Goal: Task Accomplishment & Management: Use online tool/utility

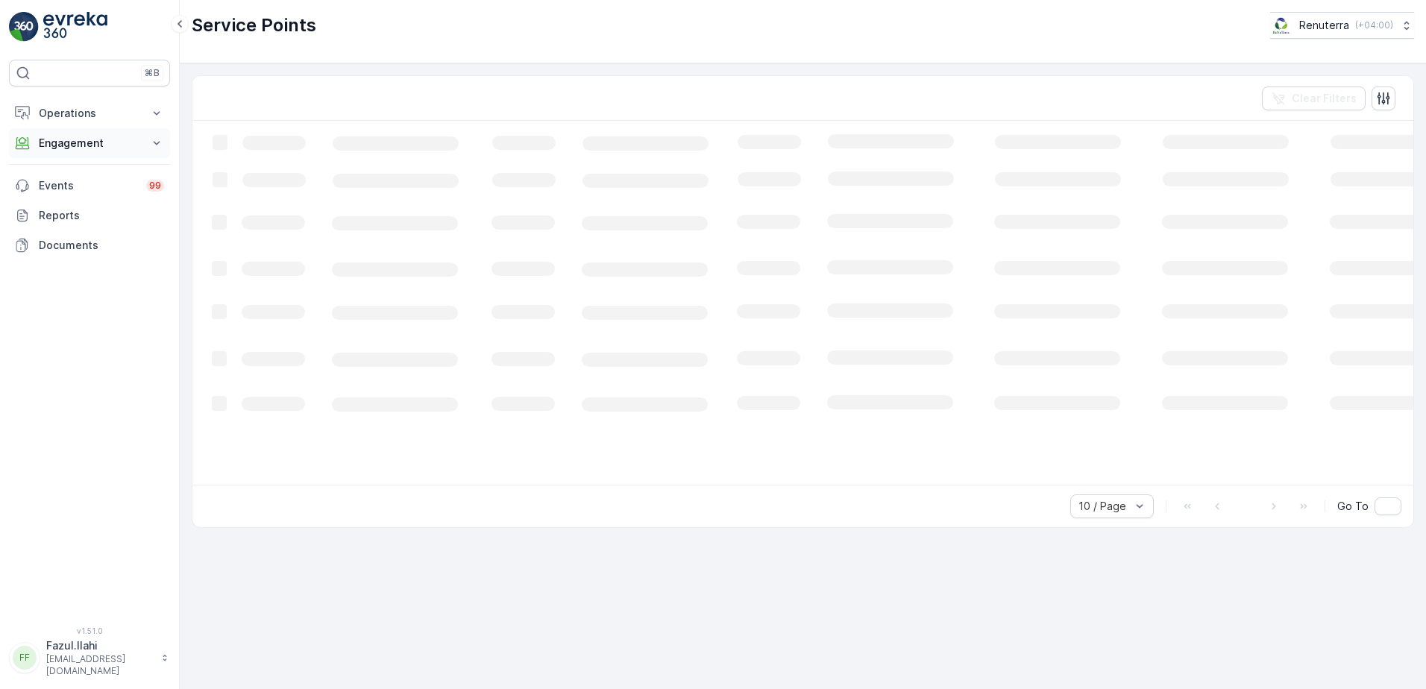
click at [109, 139] on p "Engagement" at bounding box center [89, 143] width 101 height 15
click at [81, 224] on p "Service Points" at bounding box center [74, 231] width 72 height 15
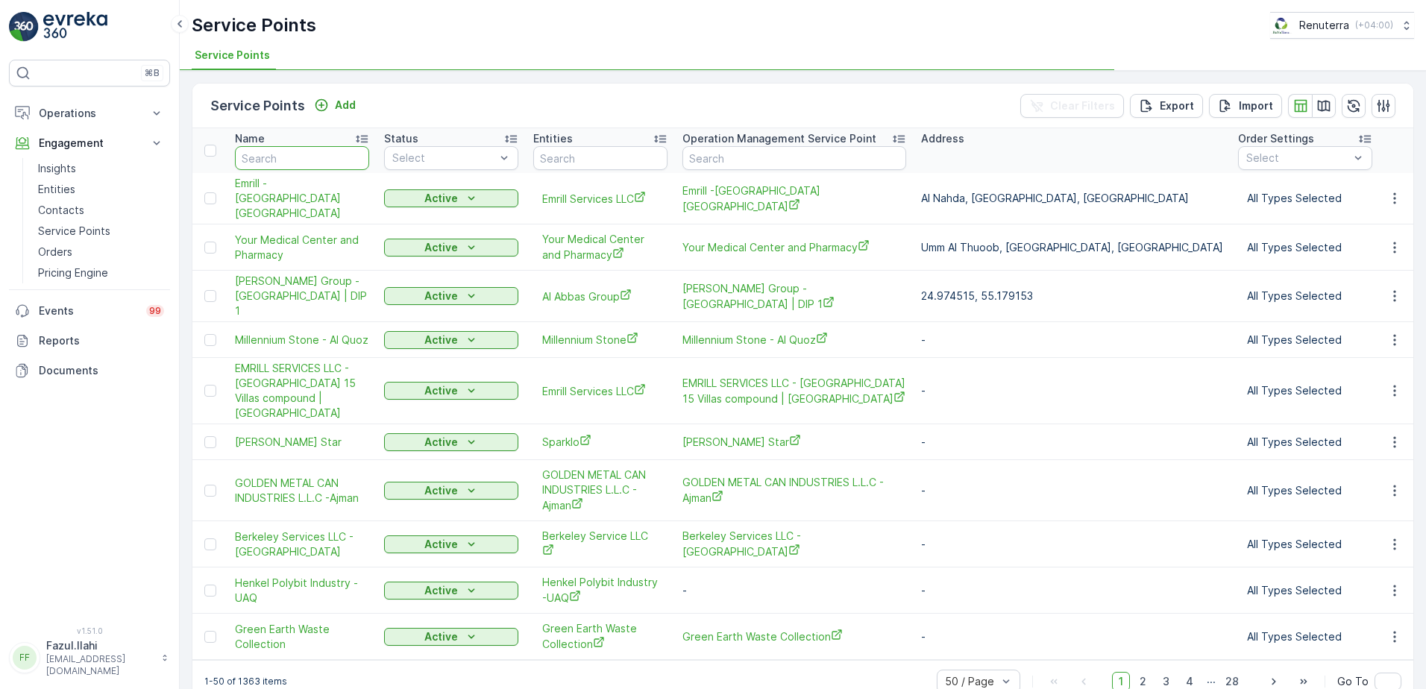
click at [283, 154] on input "text" at bounding box center [302, 158] width 134 height 24
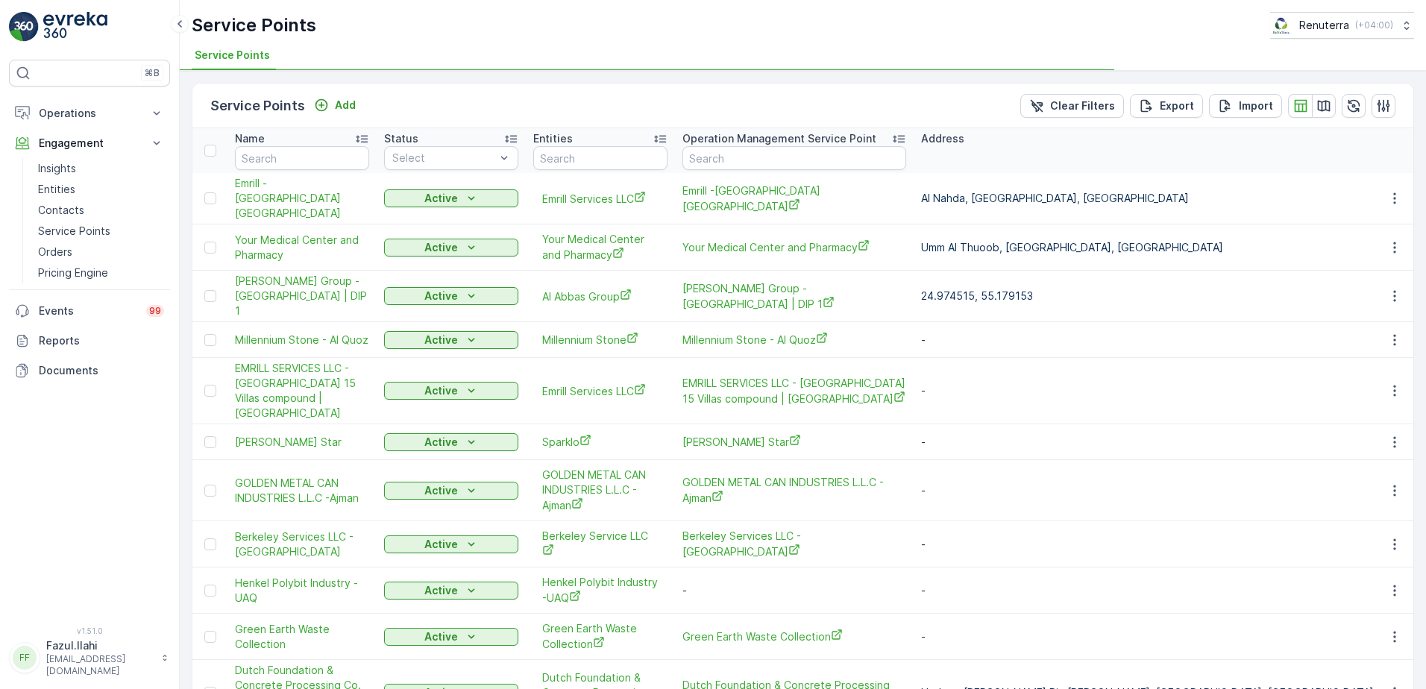
type input "\"
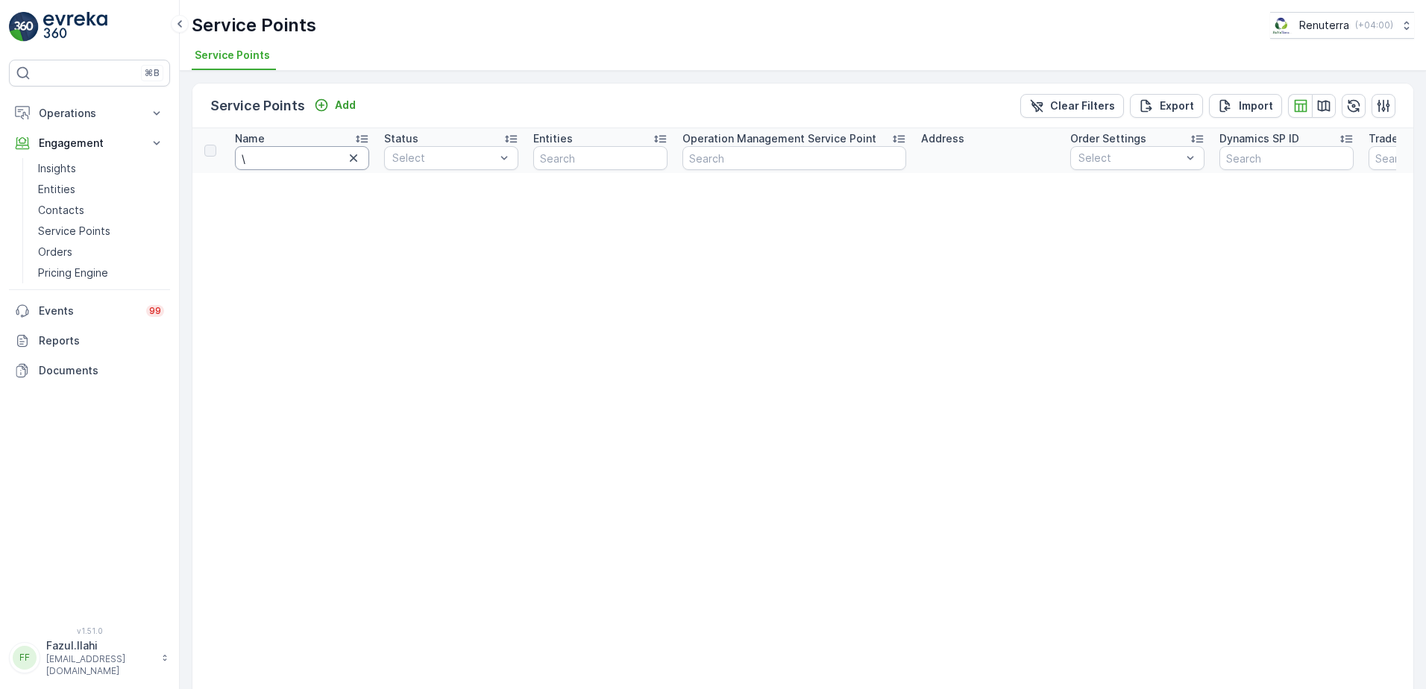
click at [308, 162] on input "\" at bounding box center [302, 158] width 134 height 24
type input "BBH"
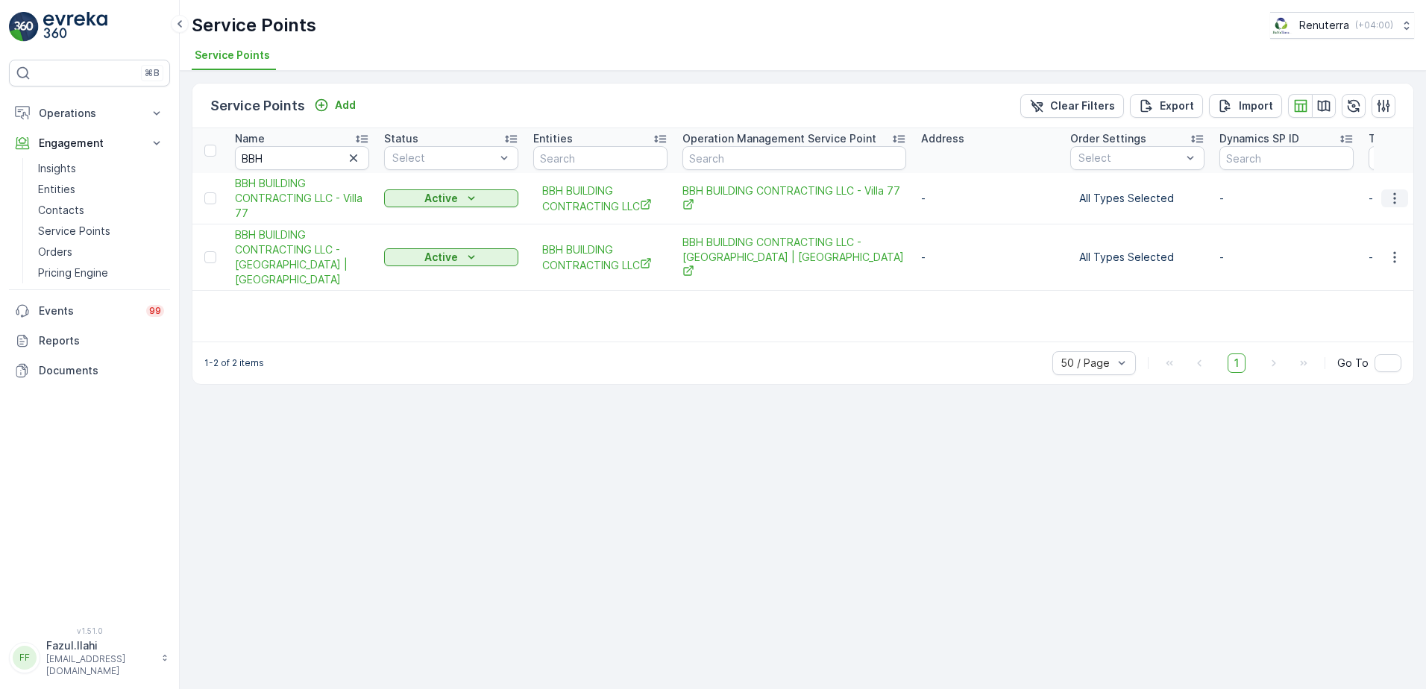
click at [1392, 200] on icon "button" at bounding box center [1394, 198] width 15 height 15
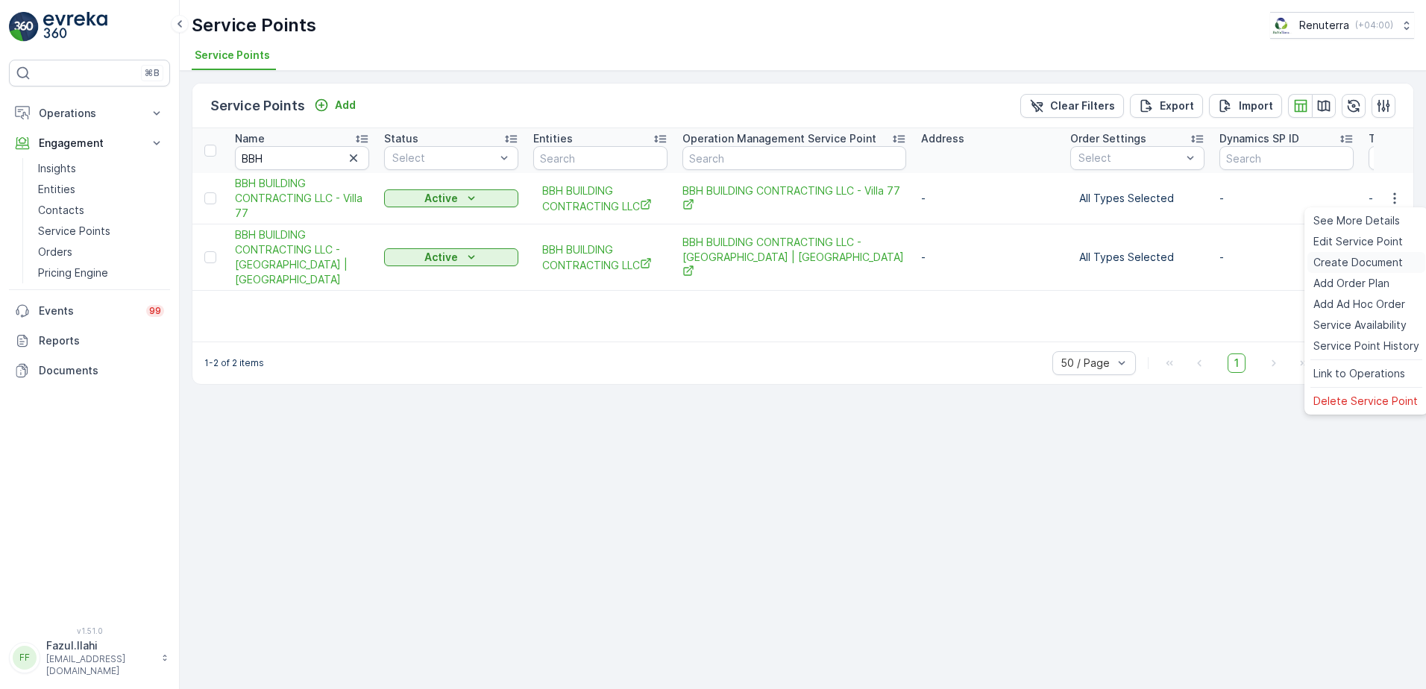
click at [1353, 263] on span "Create Document" at bounding box center [1357, 262] width 89 height 15
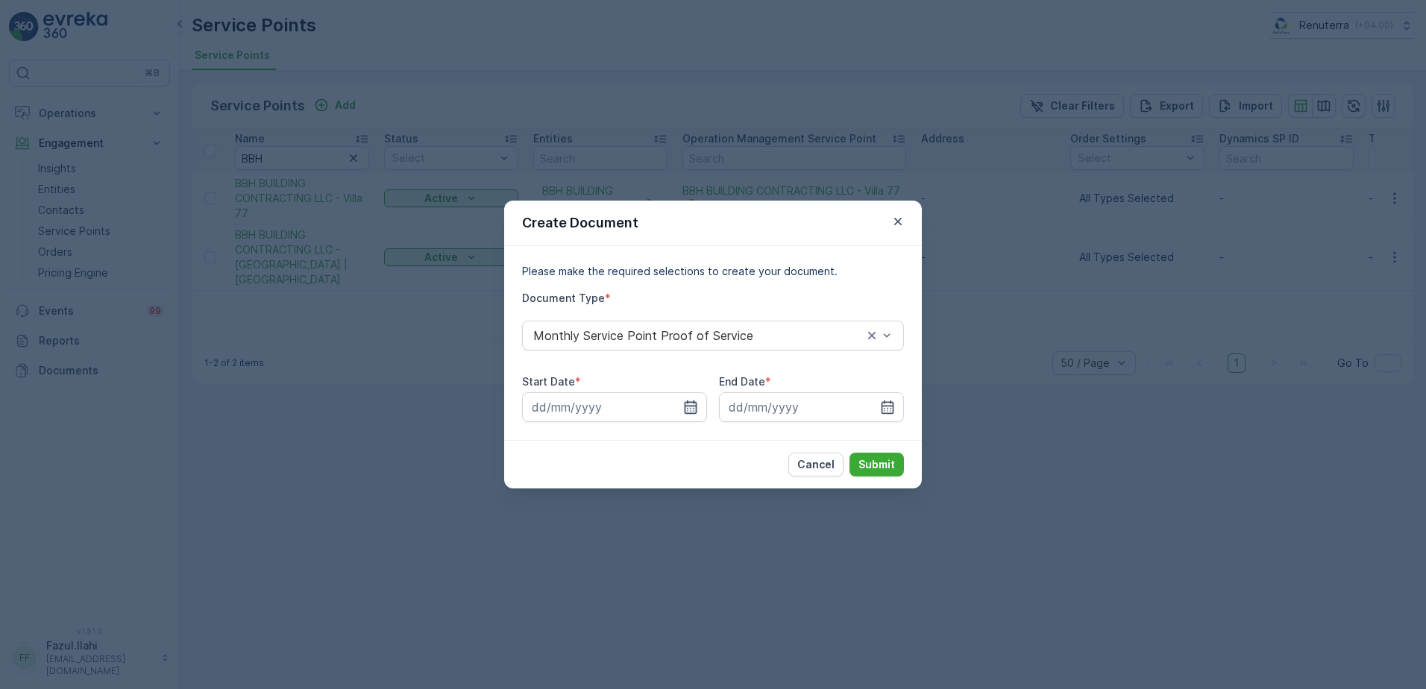
click at [696, 401] on icon "button" at bounding box center [690, 407] width 15 height 15
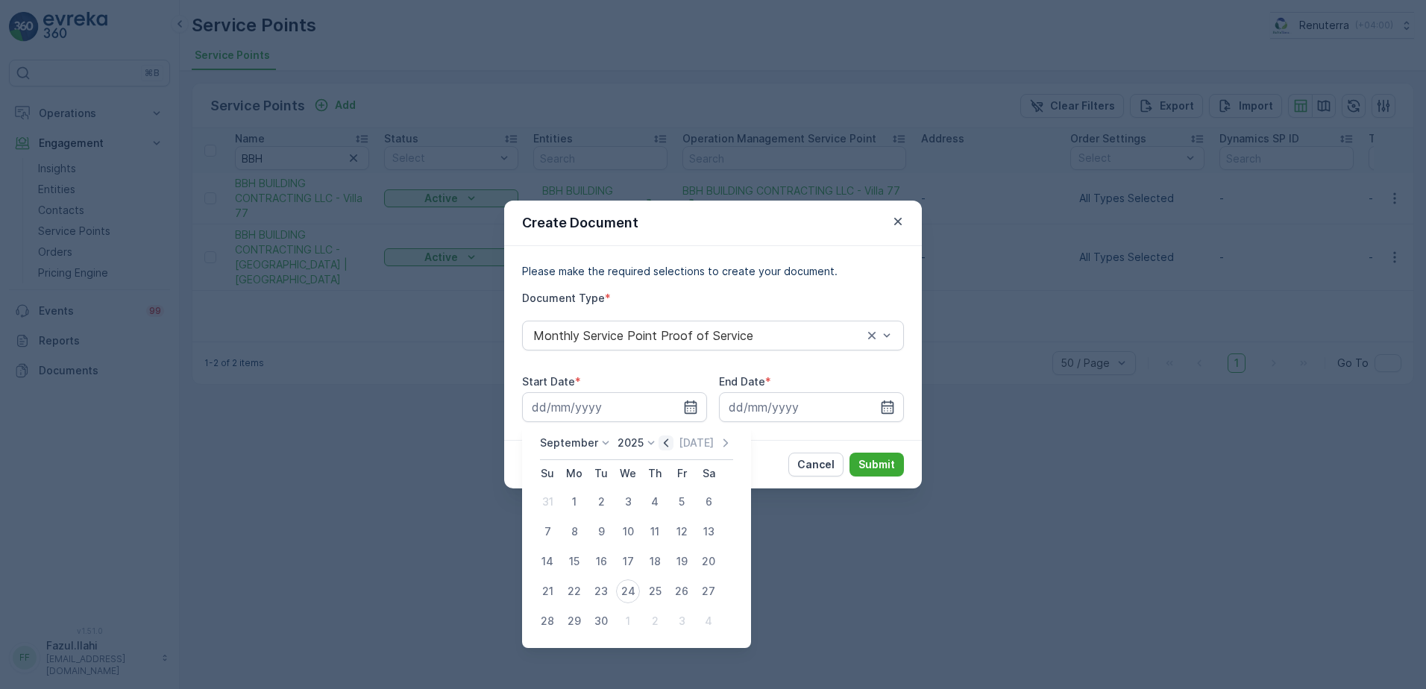
click at [668, 445] on icon "button" at bounding box center [665, 442] width 15 height 15
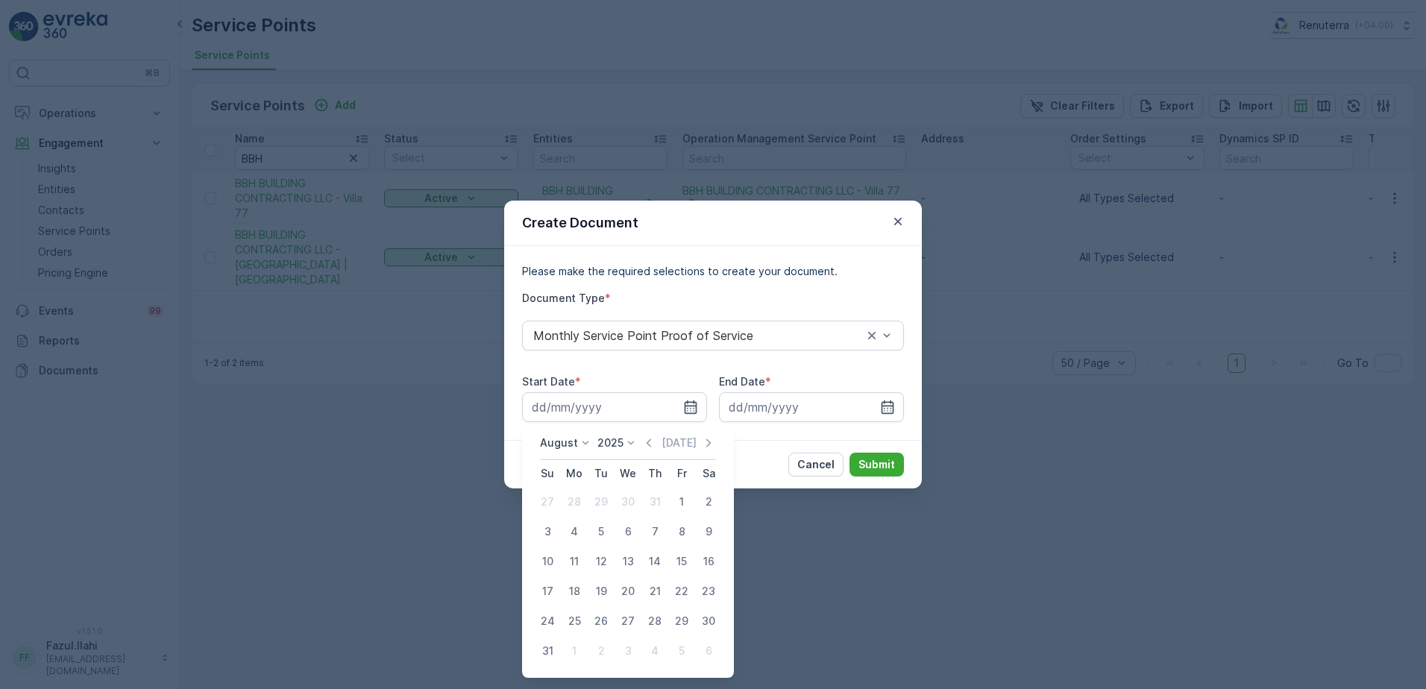
click at [681, 505] on div "1" at bounding box center [682, 502] width 24 height 24
type input "01.08.2025"
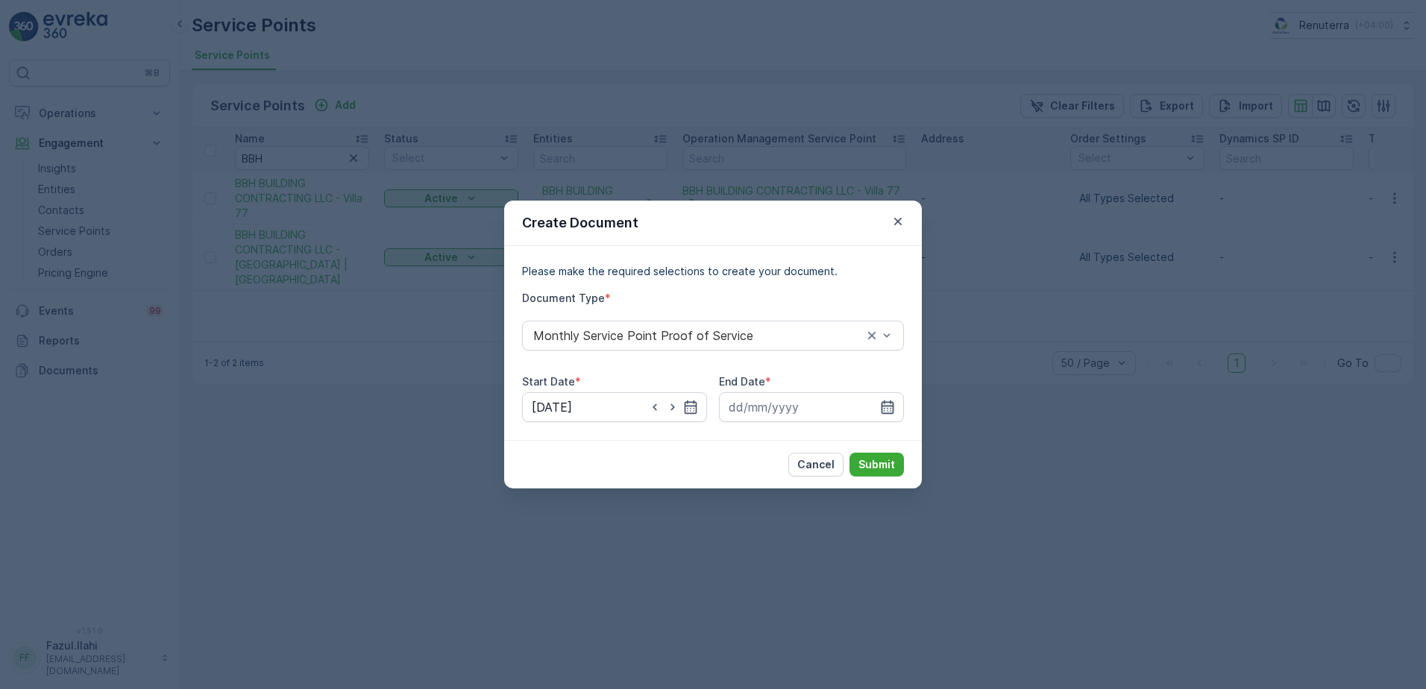
click at [884, 401] on icon "button" at bounding box center [887, 406] width 13 height 13
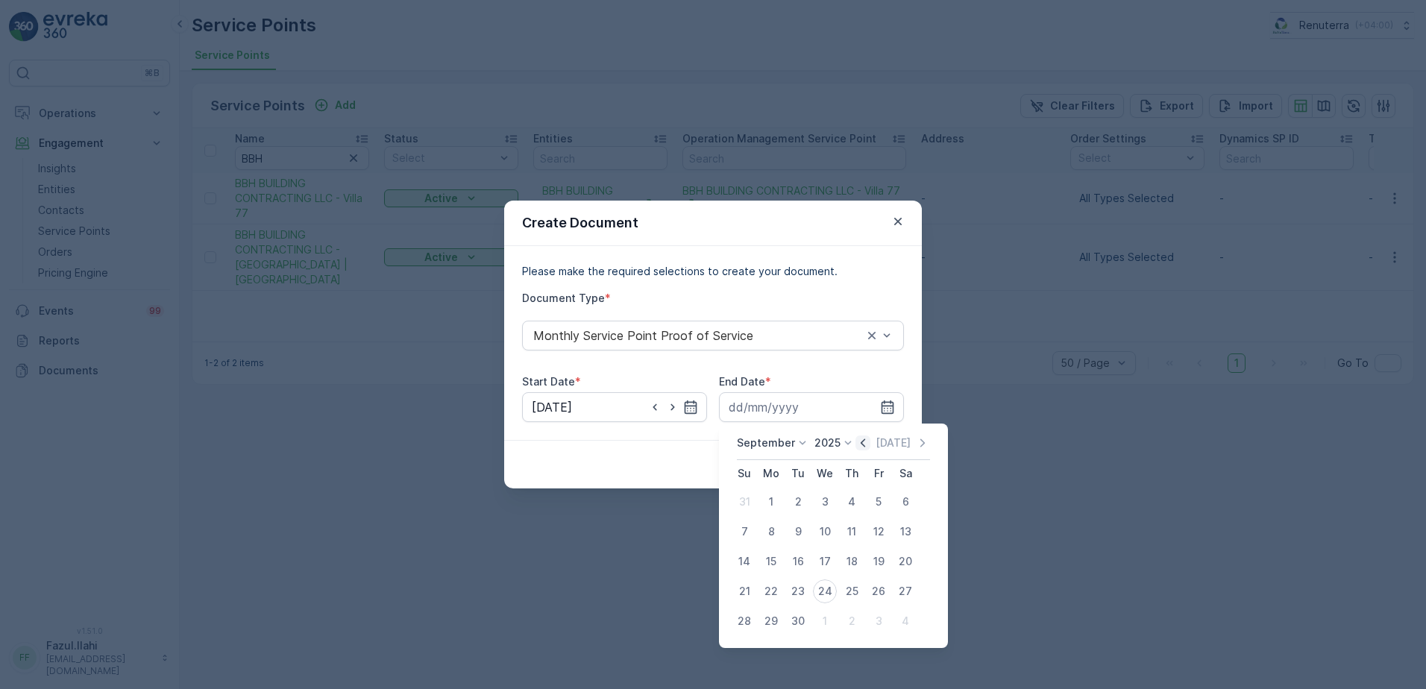
click at [864, 439] on icon "button" at bounding box center [862, 442] width 15 height 15
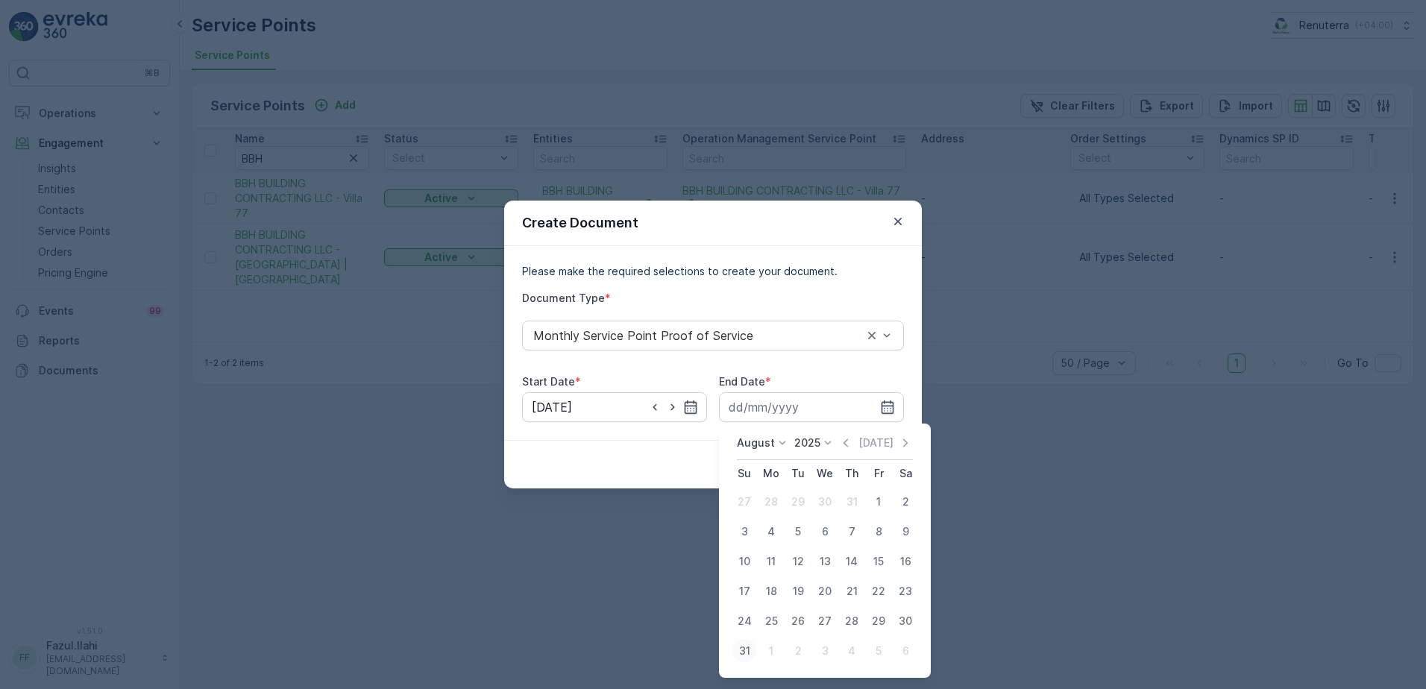
click at [752, 646] on div "31" at bounding box center [744, 651] width 24 height 24
type input "31.08.2025"
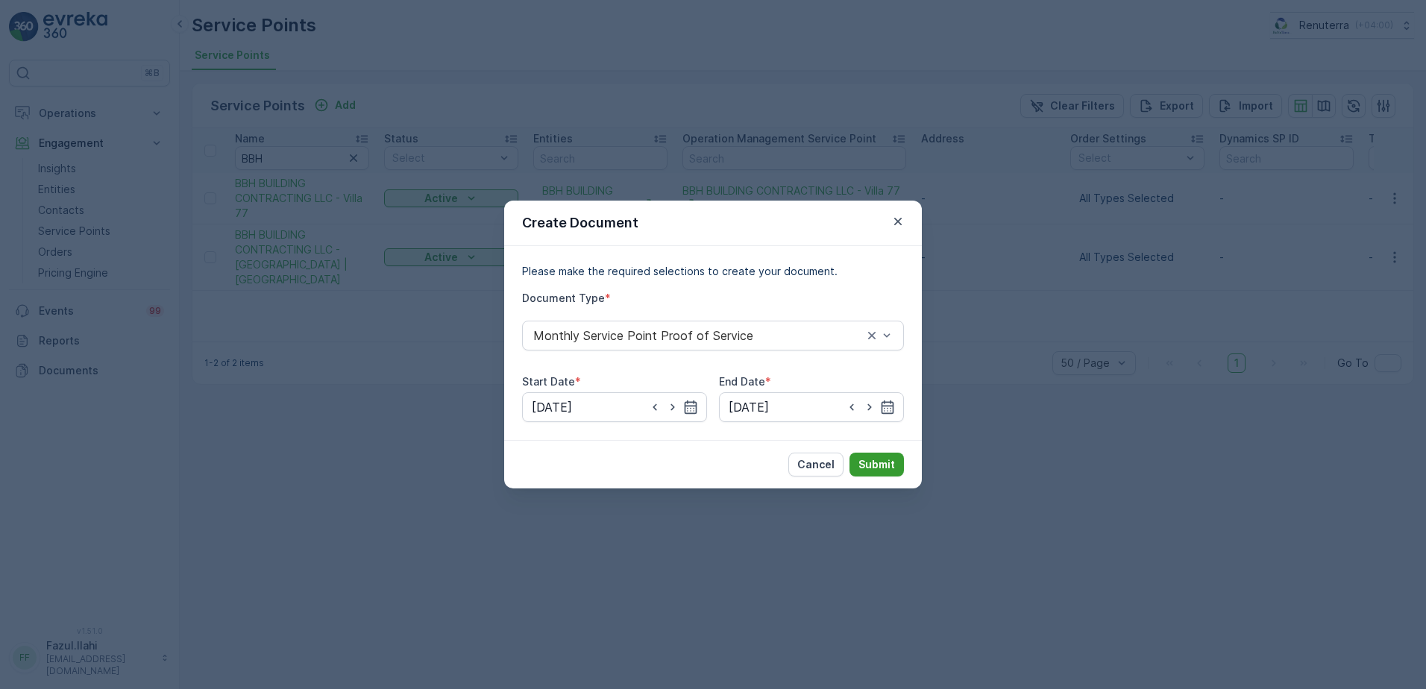
click at [875, 467] on p "Submit" at bounding box center [876, 464] width 37 height 15
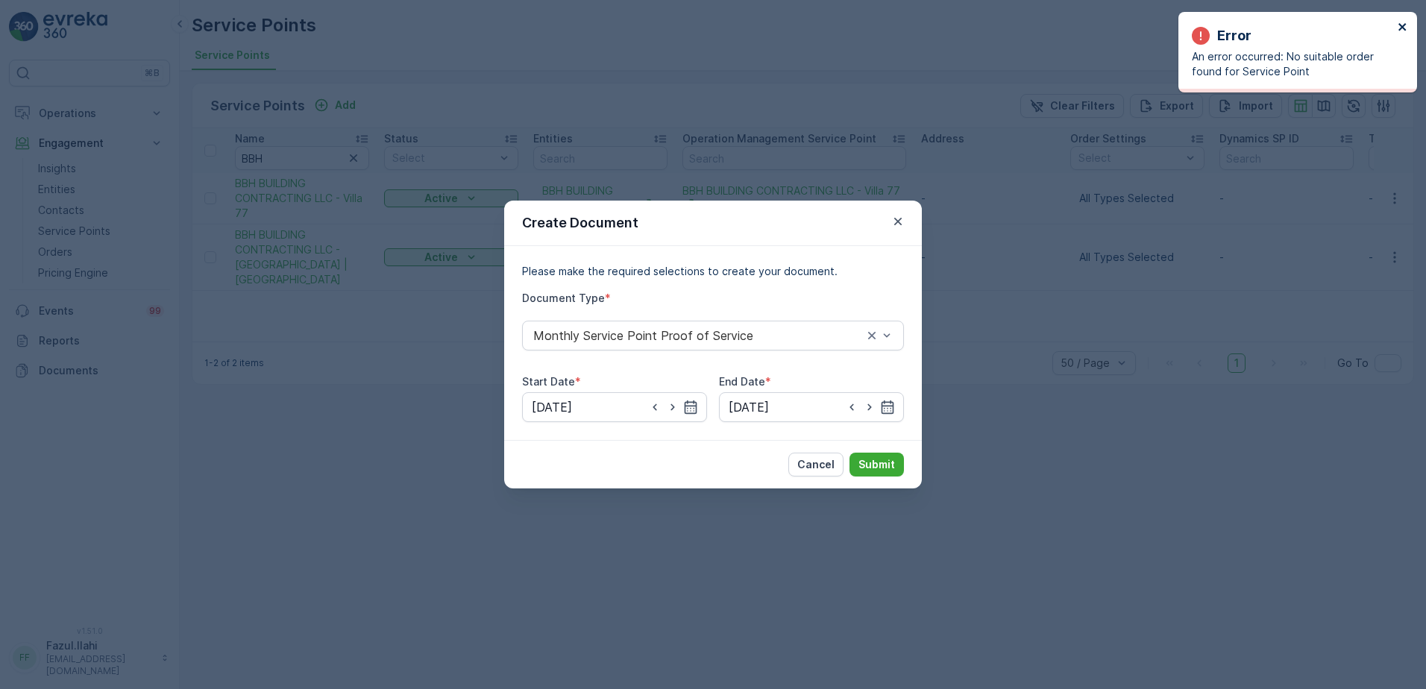
click at [1399, 30] on icon "close" at bounding box center [1401, 26] width 7 height 7
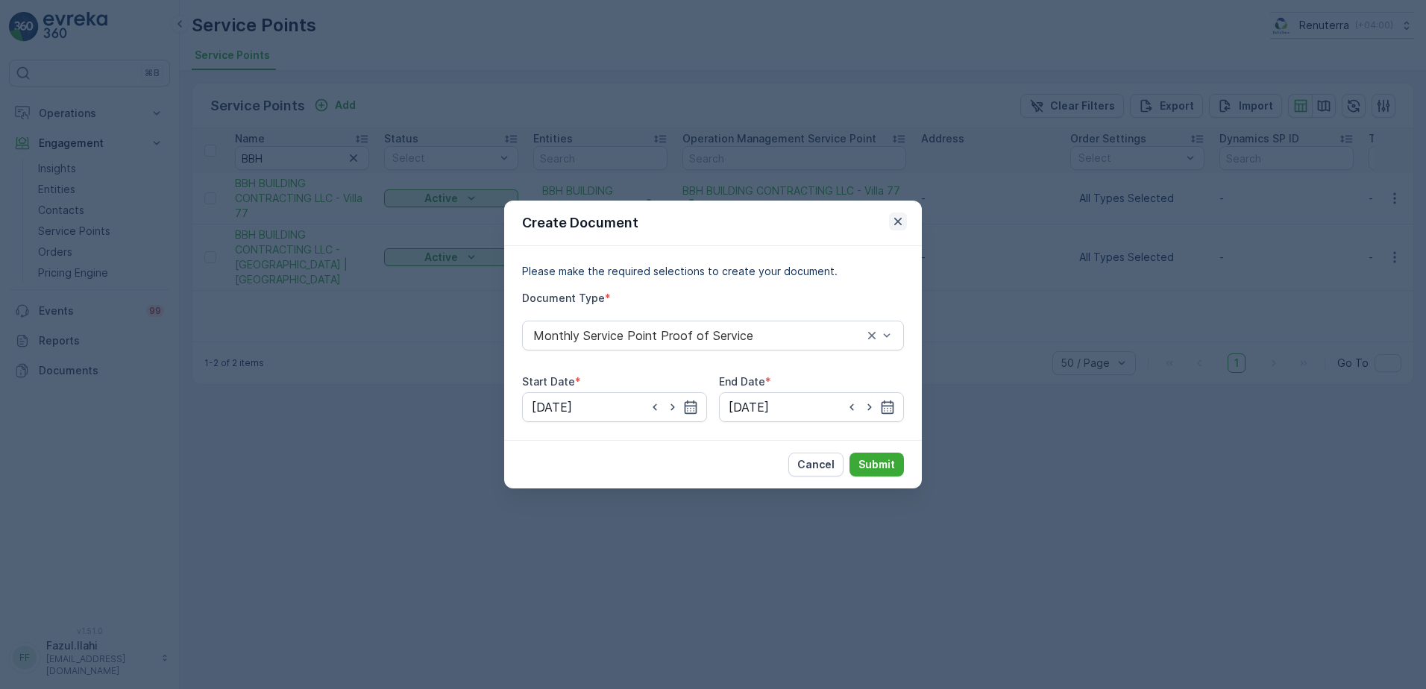
click at [901, 215] on icon "button" at bounding box center [897, 221] width 15 height 15
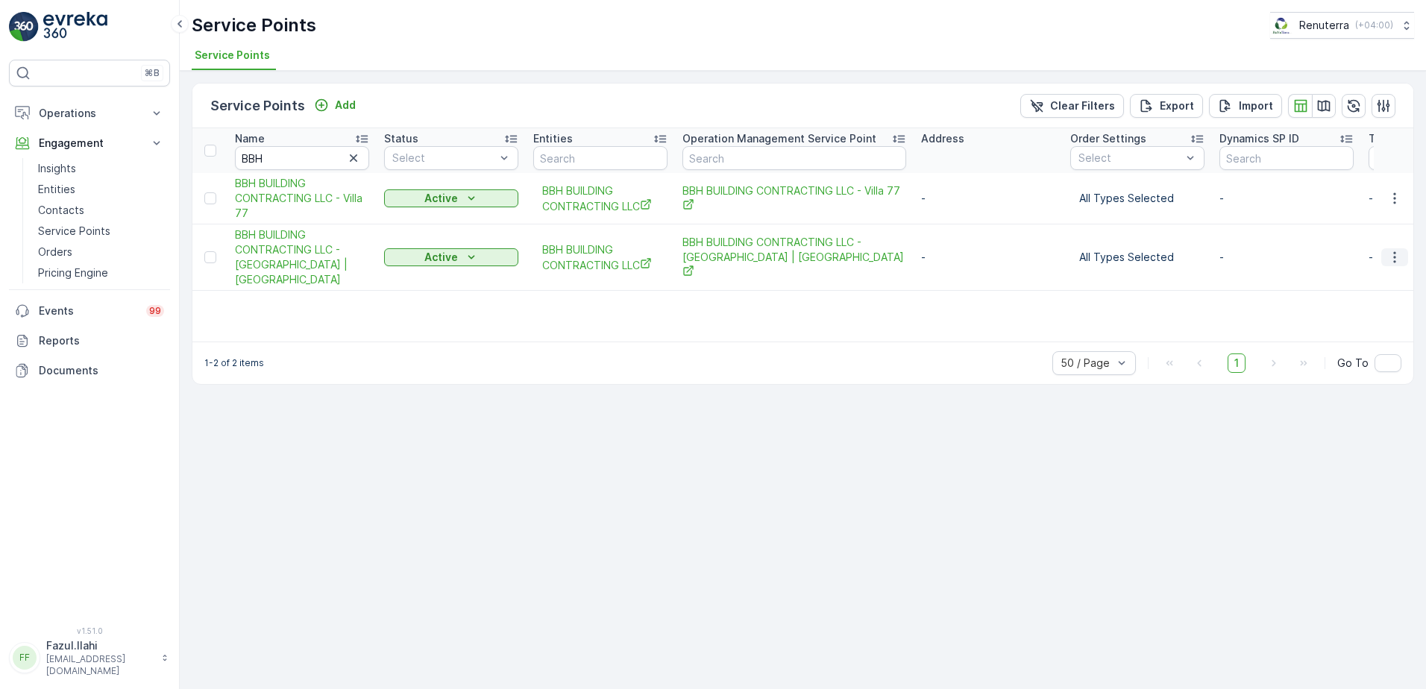
click at [1394, 251] on icon "button" at bounding box center [1394, 257] width 15 height 15
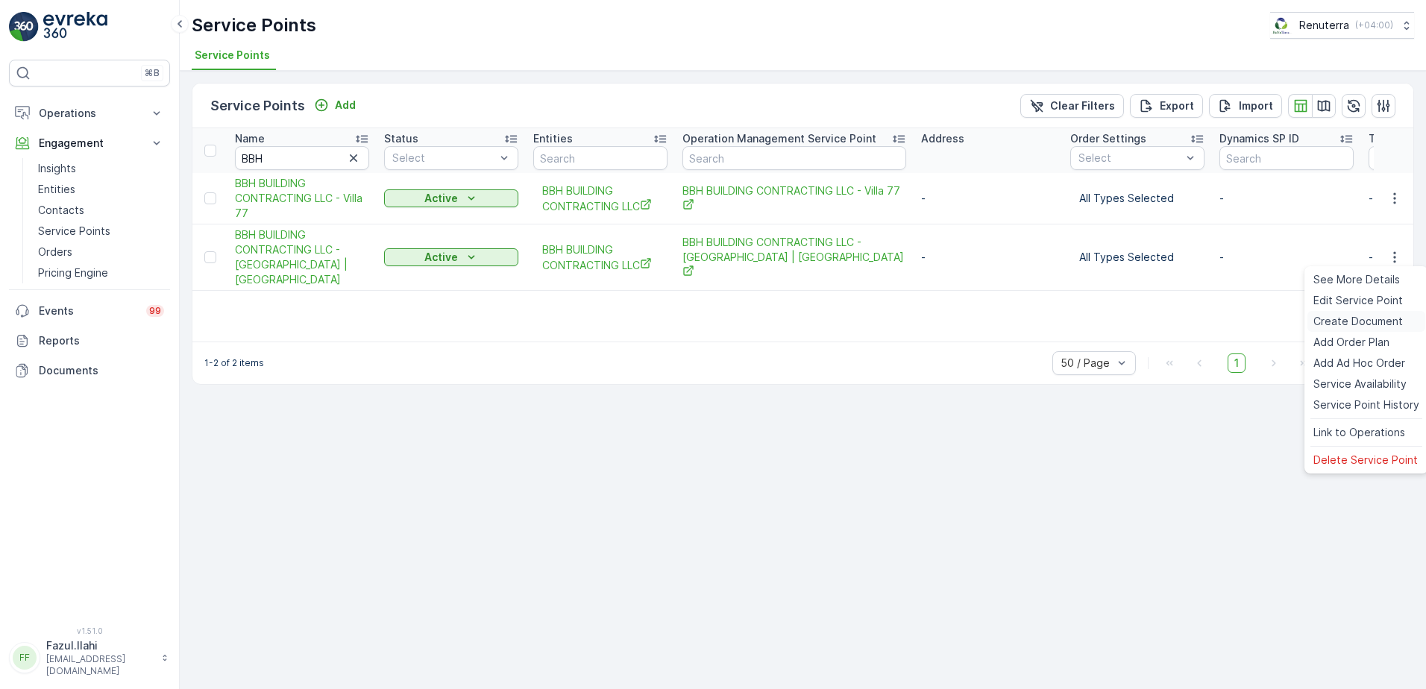
click at [1342, 320] on span "Create Document" at bounding box center [1357, 321] width 89 height 15
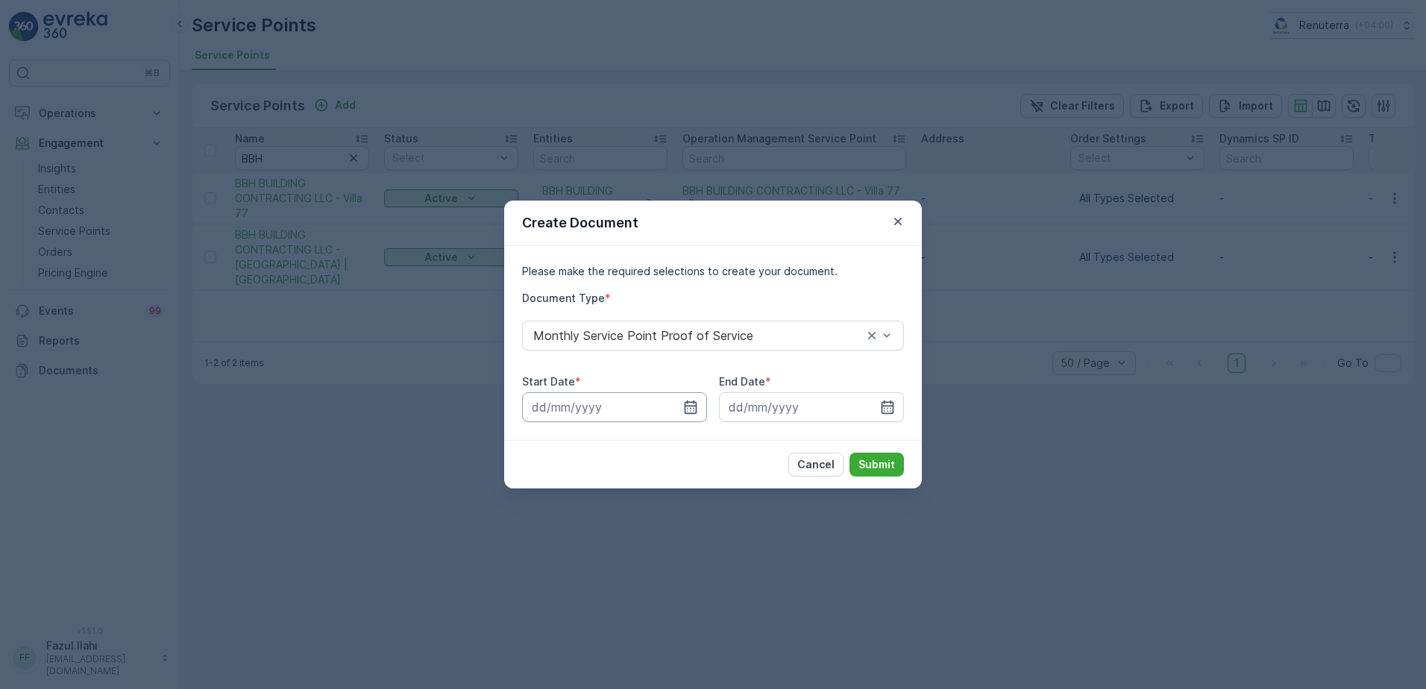
click at [701, 398] on input at bounding box center [614, 407] width 185 height 30
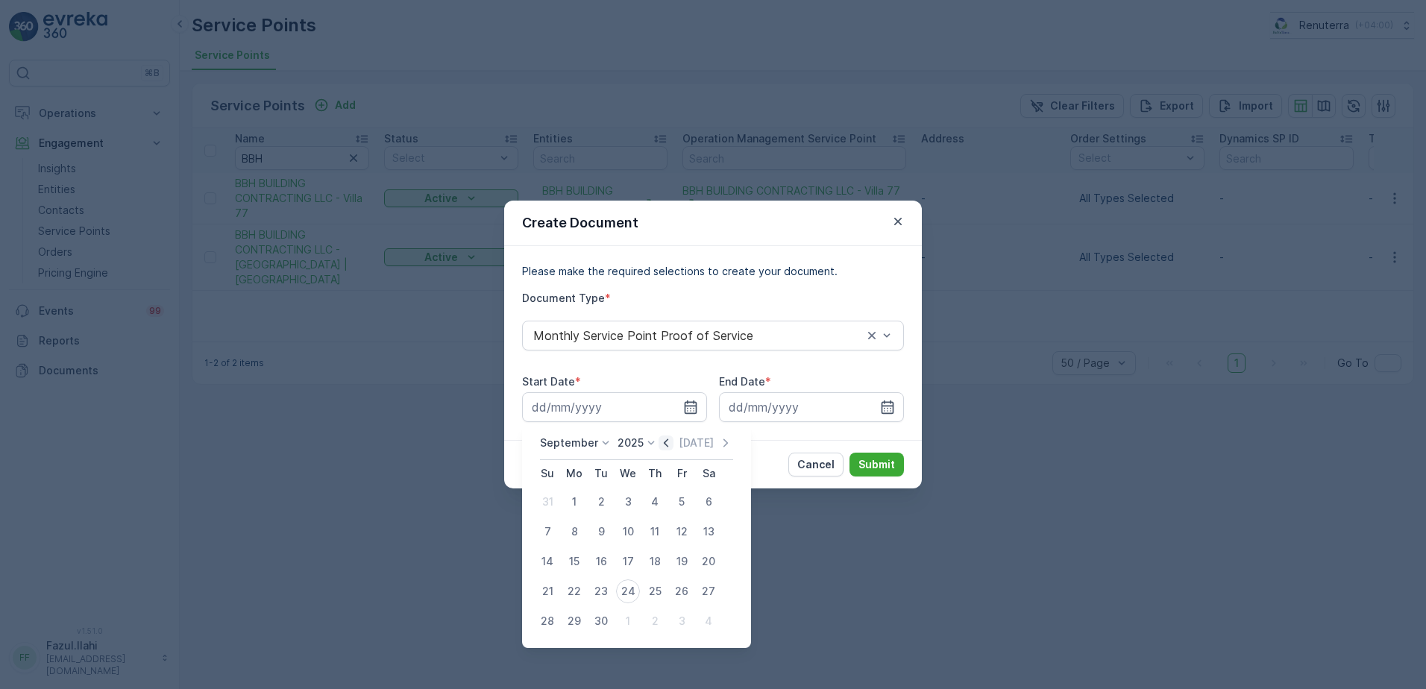
click at [664, 445] on icon "button" at bounding box center [666, 442] width 4 height 8
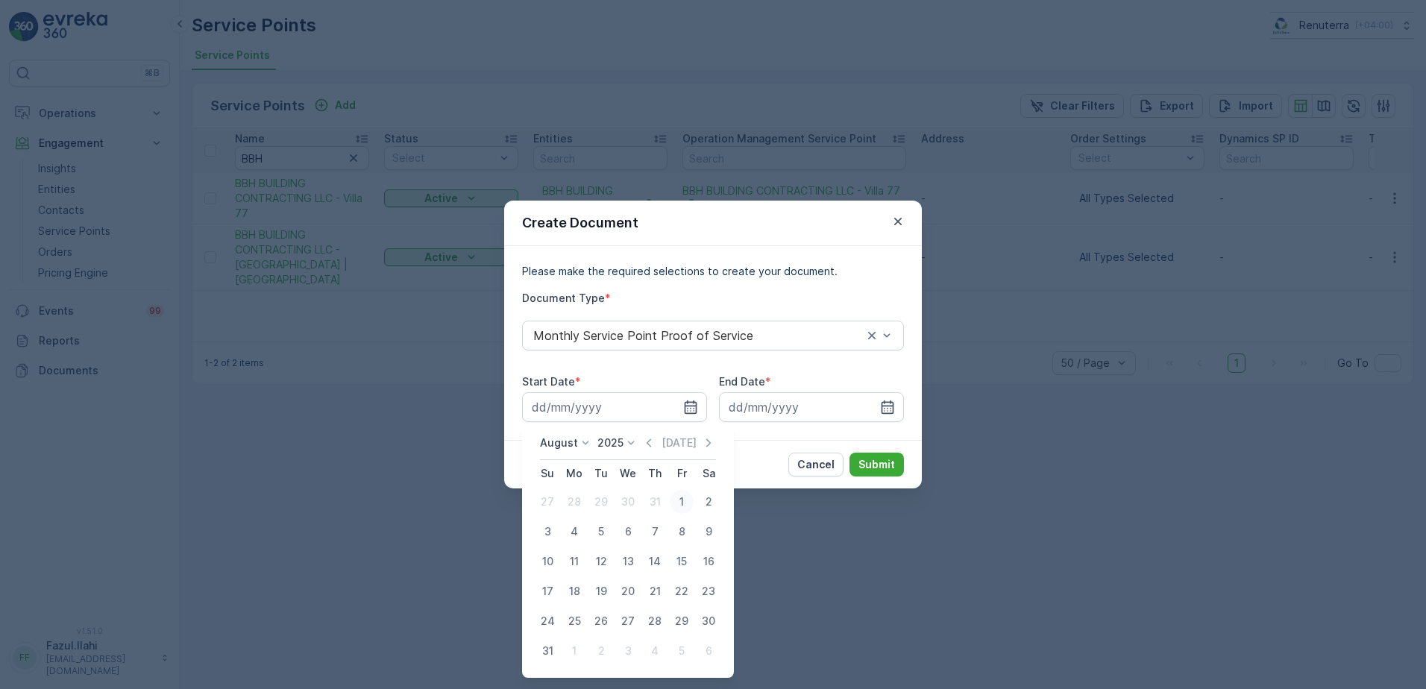
click at [675, 490] on button "1" at bounding box center [681, 501] width 27 height 27
type input "01.08.2025"
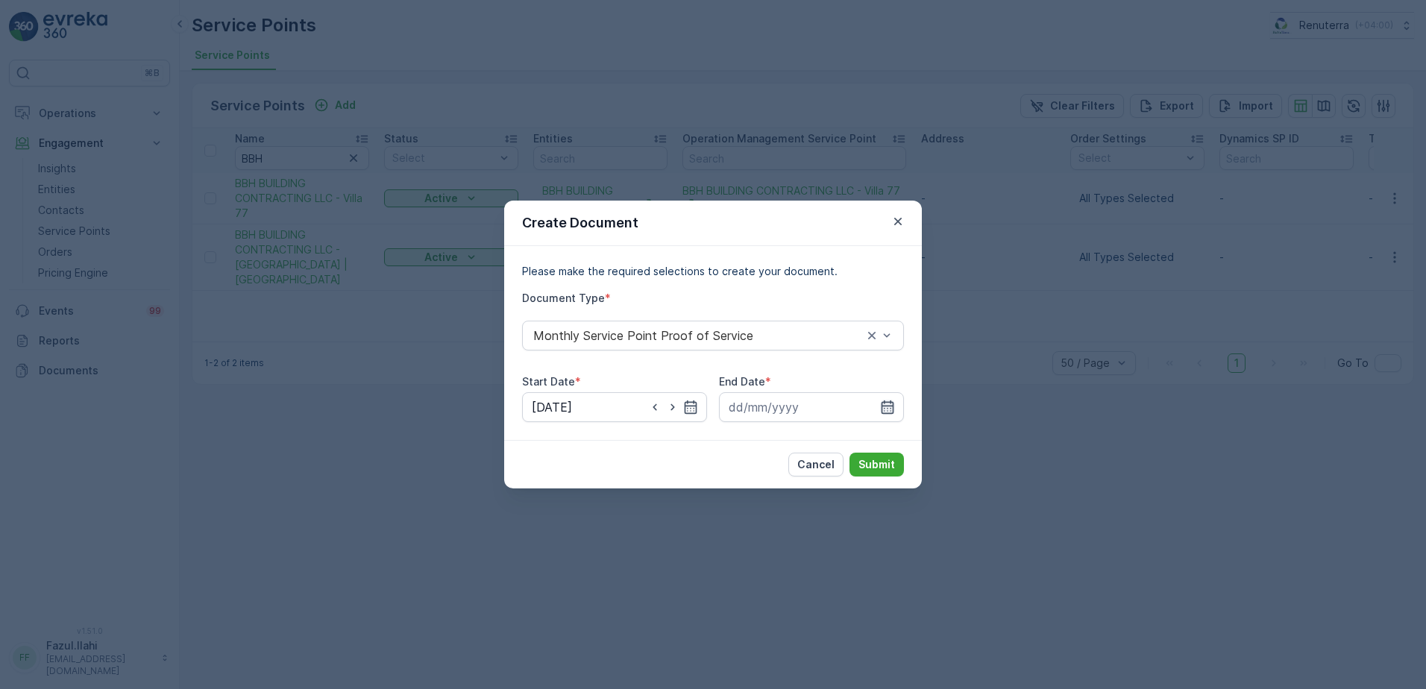
click at [883, 411] on icon "button" at bounding box center [887, 407] width 15 height 15
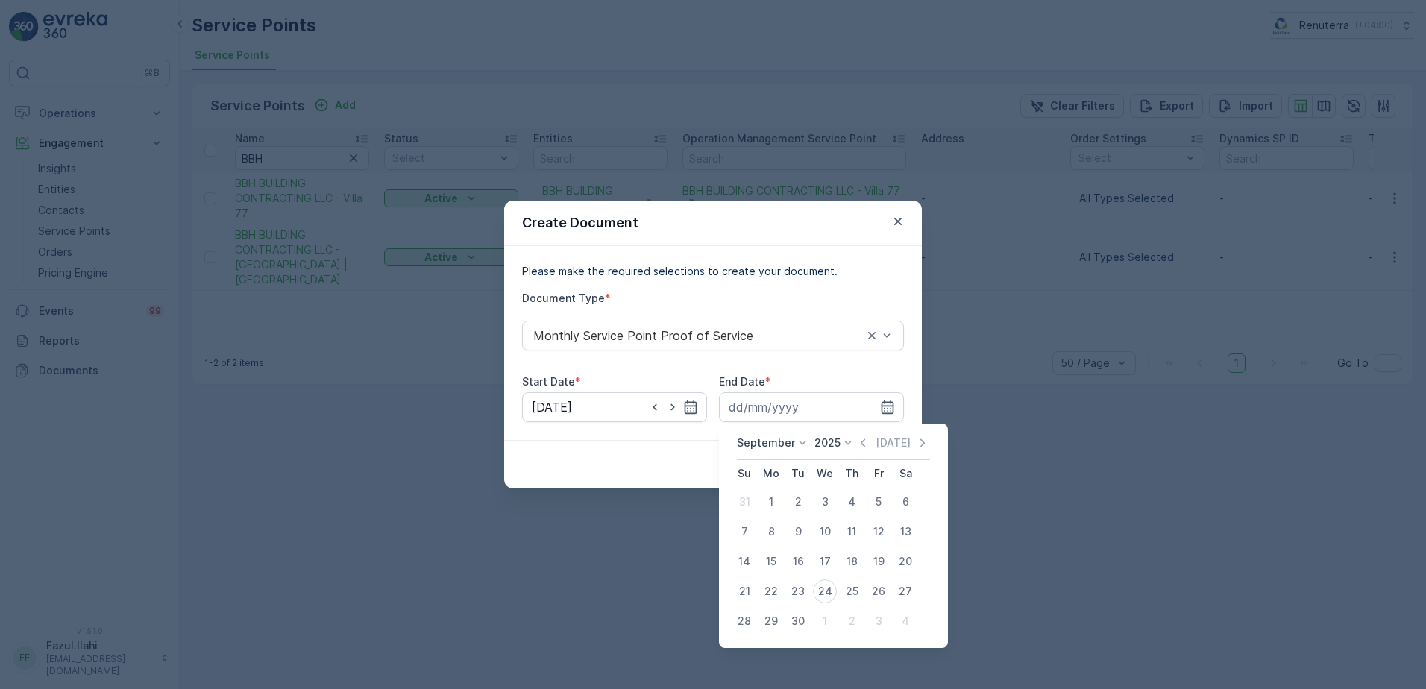
click at [851, 446] on icon at bounding box center [847, 442] width 15 height 15
click at [863, 441] on icon "button" at bounding box center [862, 442] width 15 height 15
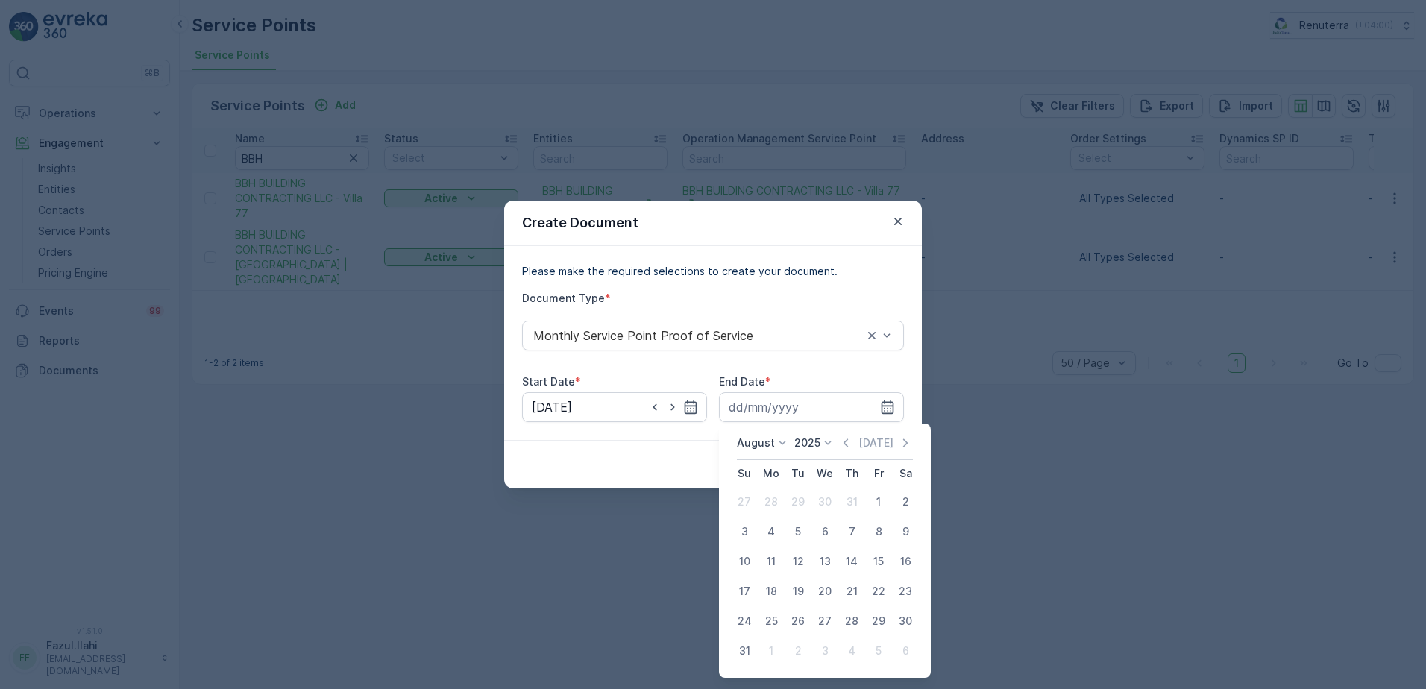
click at [749, 646] on div "31" at bounding box center [744, 651] width 24 height 24
type input "31.08.2025"
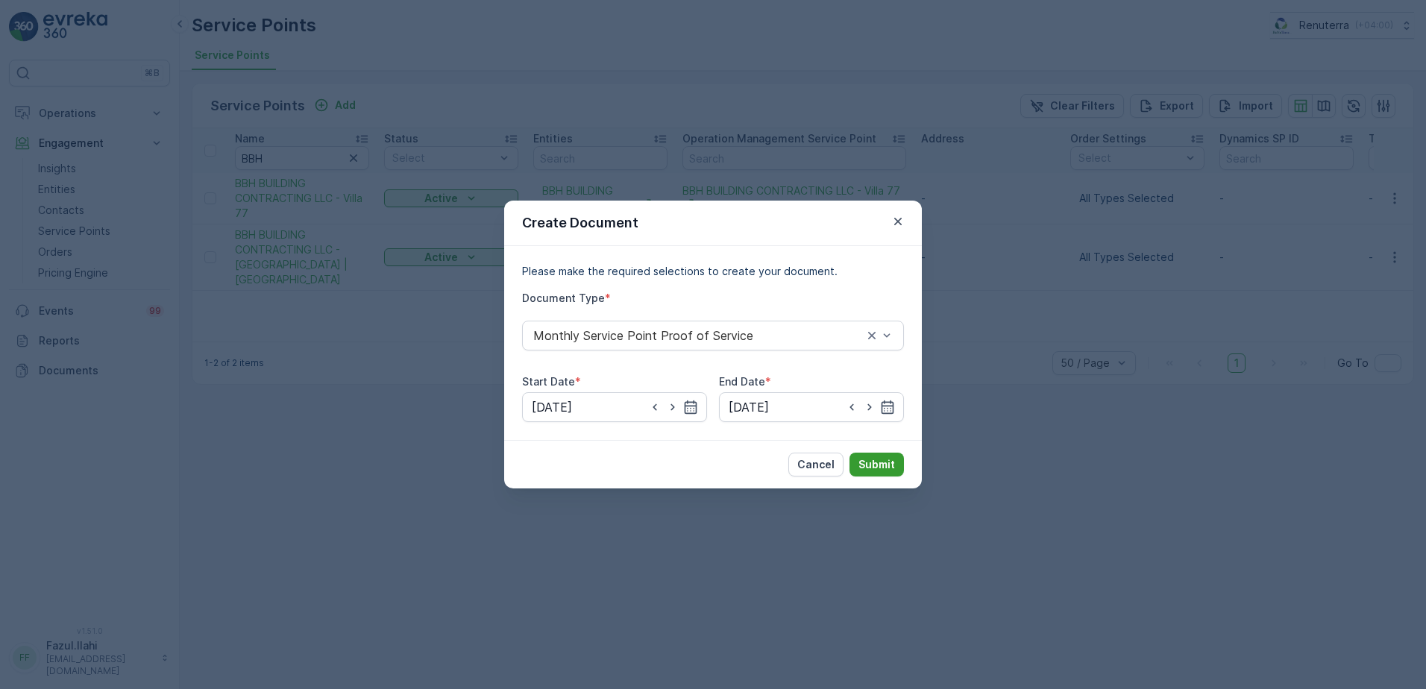
click at [881, 473] on button "Submit" at bounding box center [876, 465] width 54 height 24
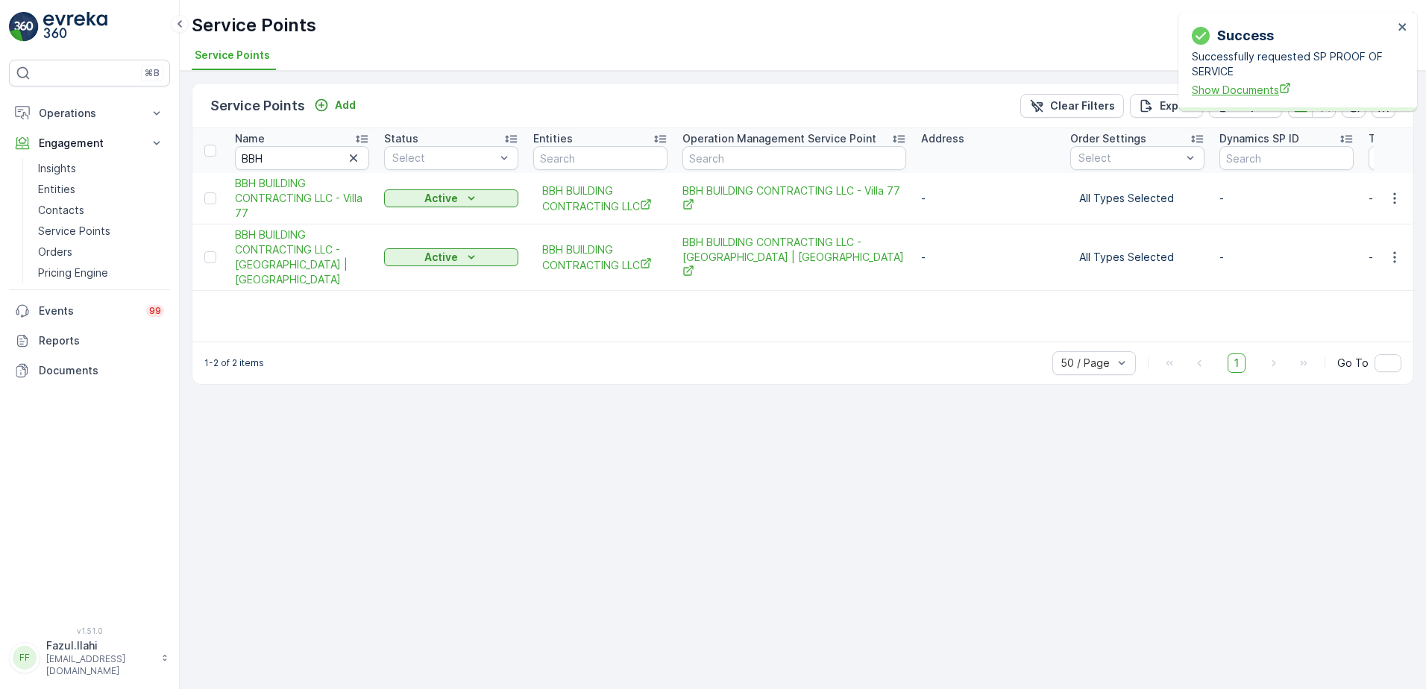
click at [1239, 89] on span "Show Documents" at bounding box center [1291, 90] width 201 height 16
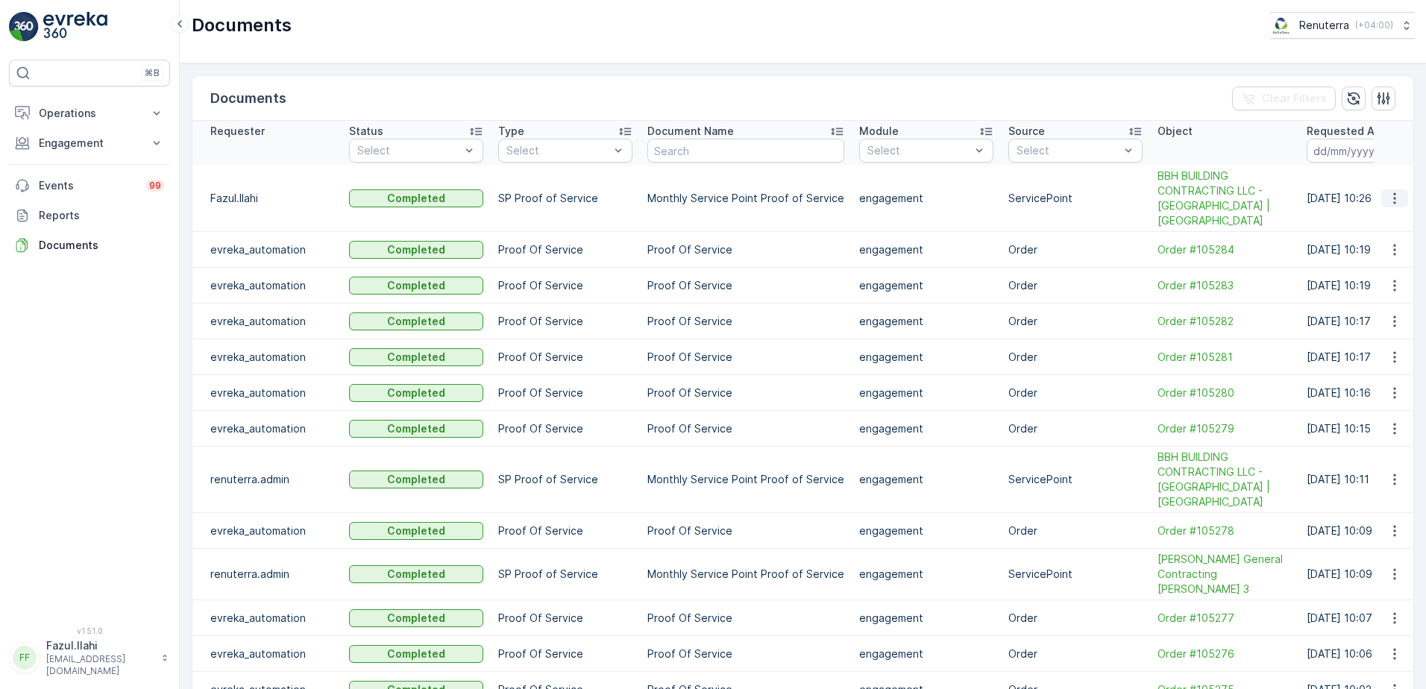
click at [1390, 200] on icon "button" at bounding box center [1394, 198] width 15 height 15
click at [1371, 221] on span "See Details" at bounding box center [1389, 220] width 57 height 15
